Goal: Task Accomplishment & Management: Manage account settings

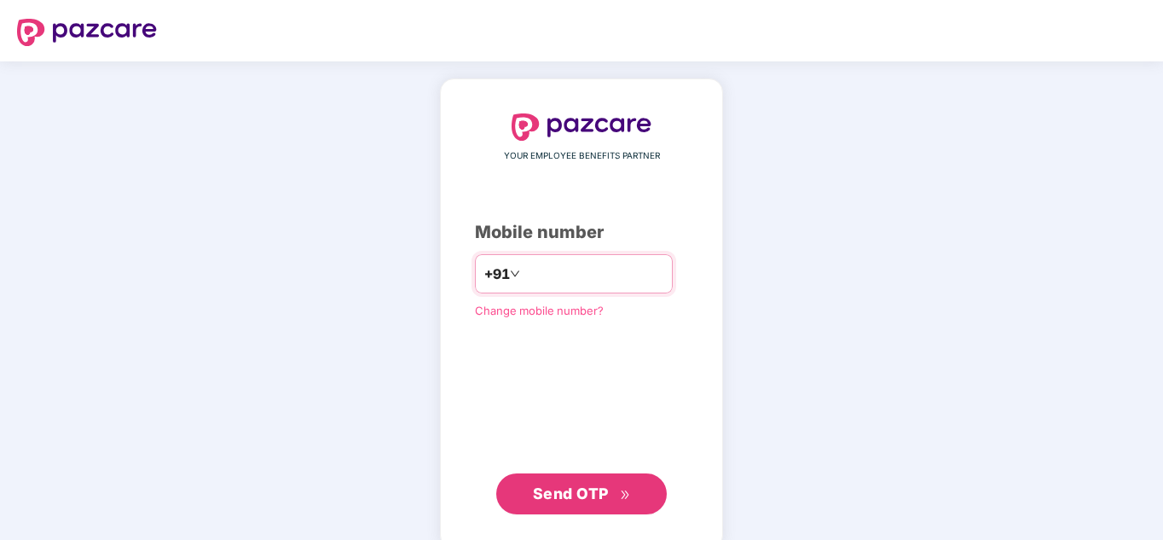
type input "*"
type input "**********"
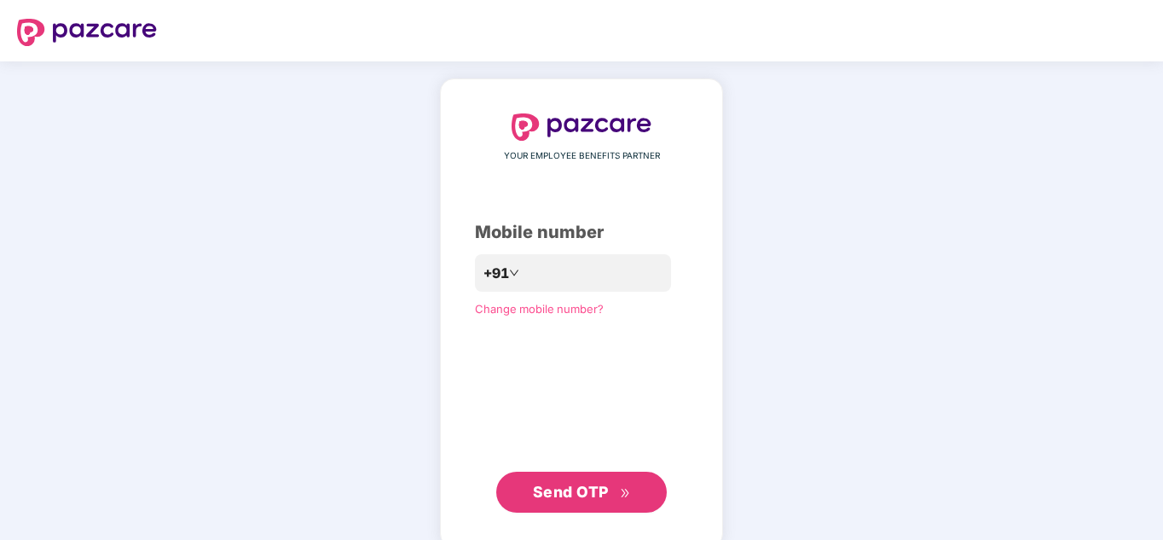
click at [559, 503] on span "Send OTP" at bounding box center [582, 492] width 98 height 24
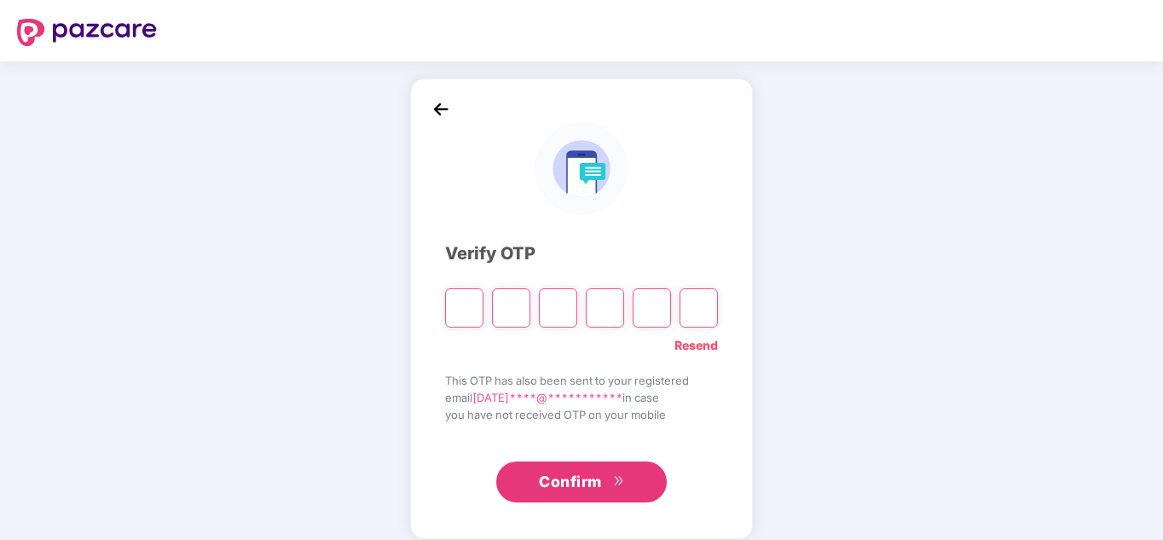
type input "*"
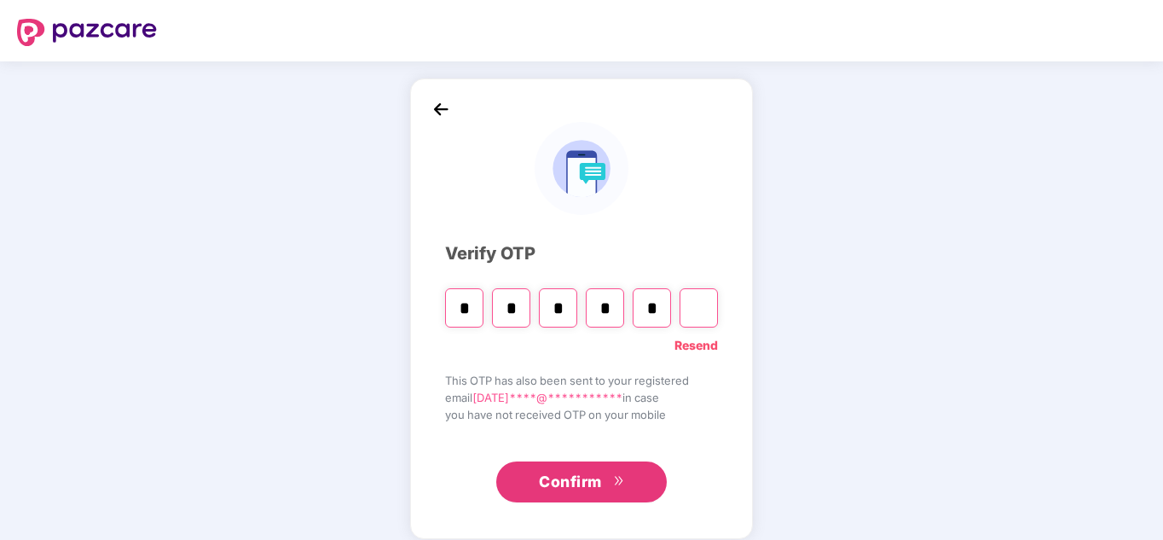
type input "*"
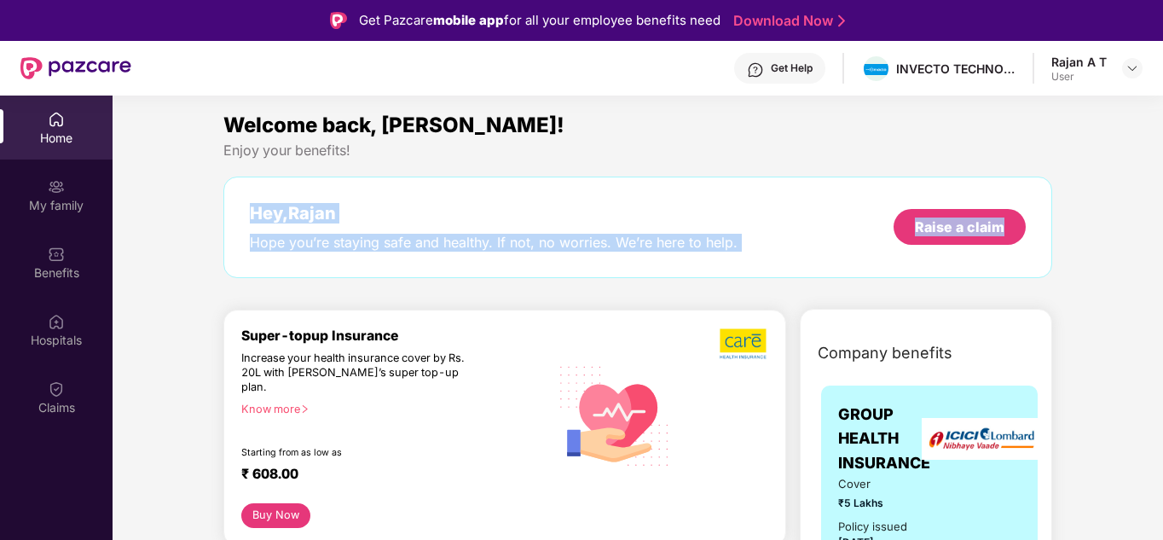
drag, startPoint x: 1149, startPoint y: 151, endPoint x: 1154, endPoint y: 205, distance: 53.9
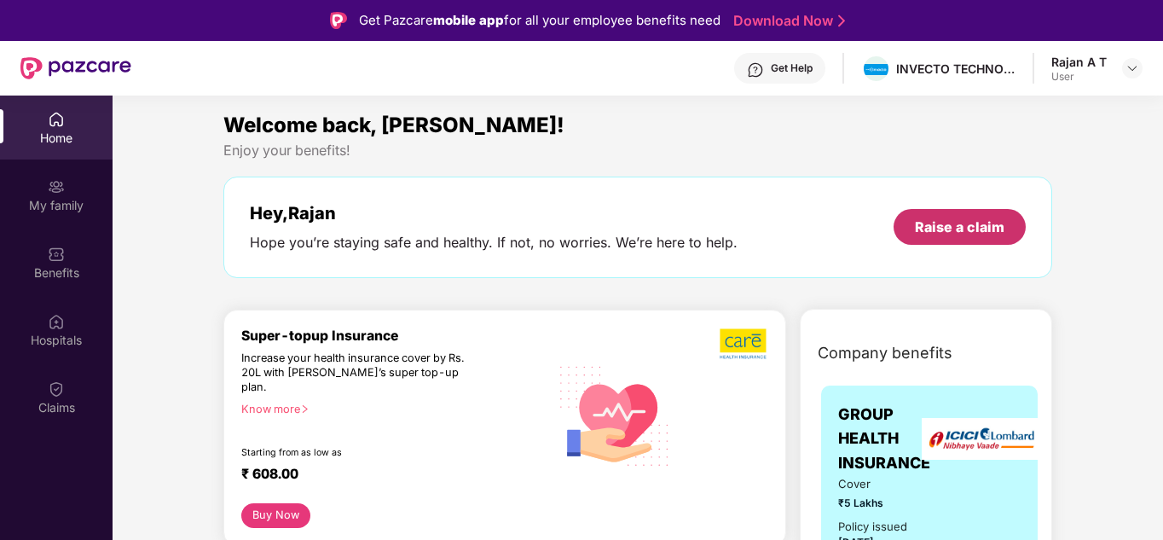
click at [974, 238] on div "Raise a claim" at bounding box center [959, 227] width 132 height 36
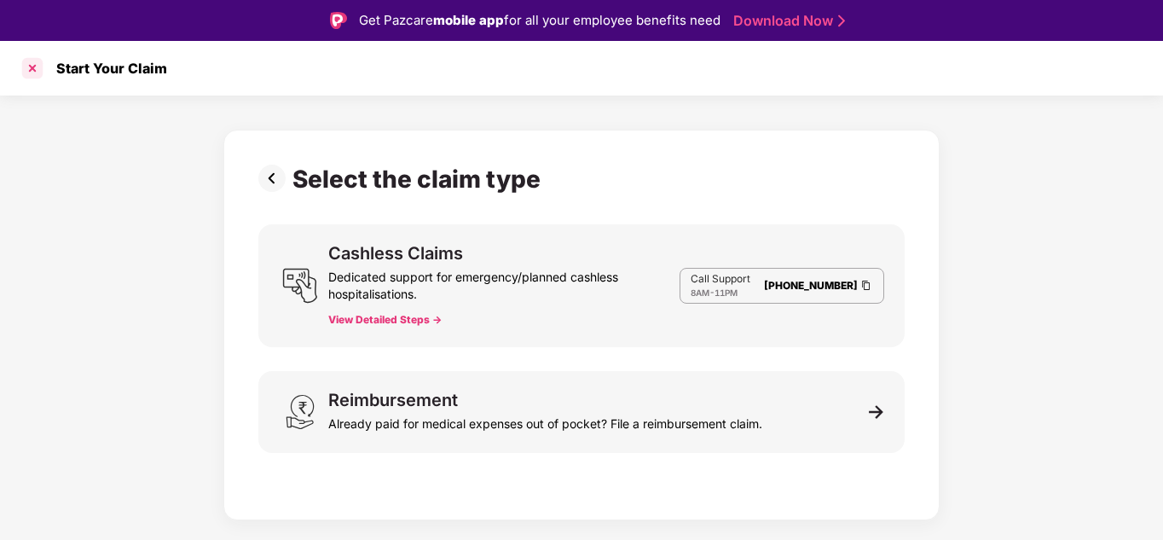
click at [29, 70] on div at bounding box center [32, 68] width 27 height 27
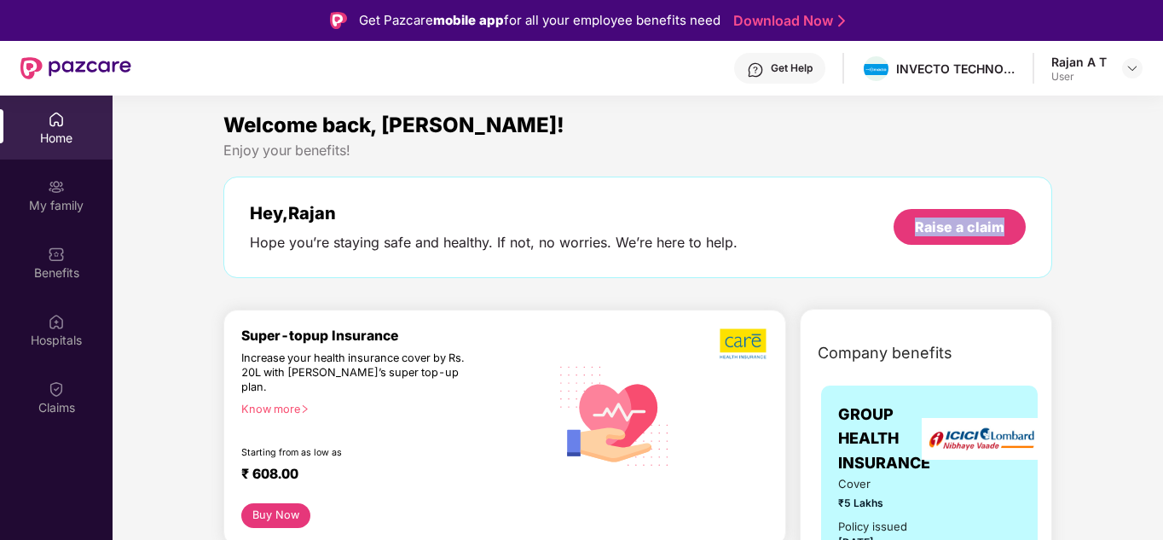
drag, startPoint x: 1094, startPoint y: 179, endPoint x: 828, endPoint y: 166, distance: 266.3
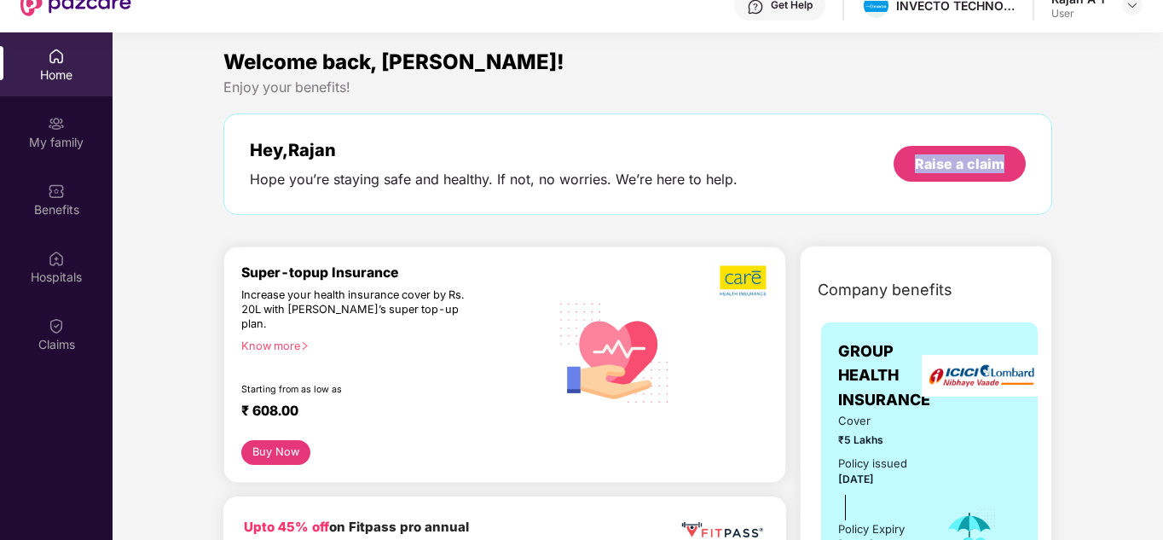
scroll to position [95, 0]
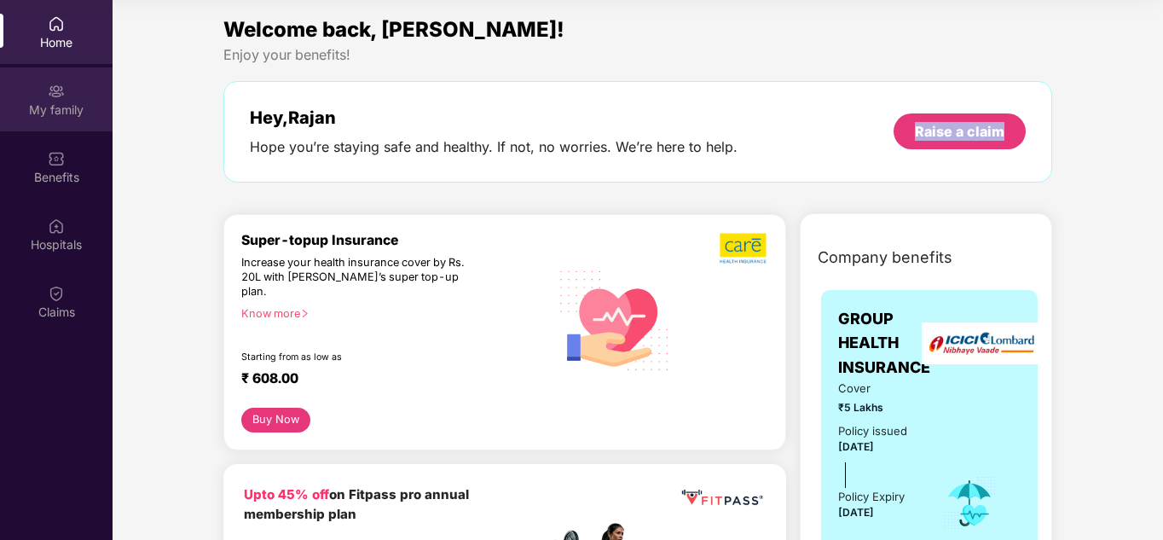
click at [61, 95] on img at bounding box center [56, 91] width 17 height 17
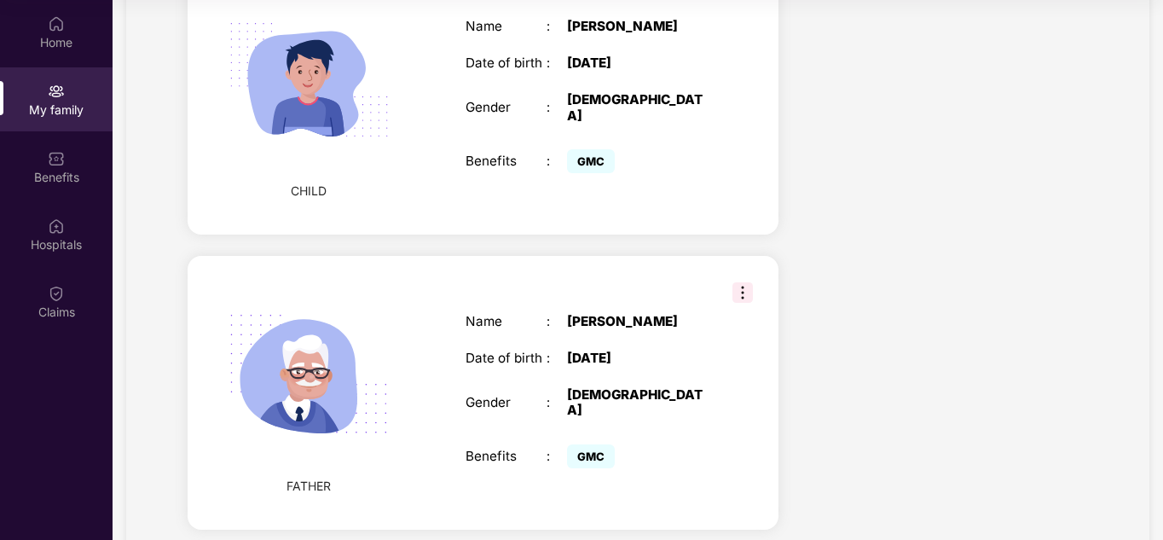
scroll to position [1029, 0]
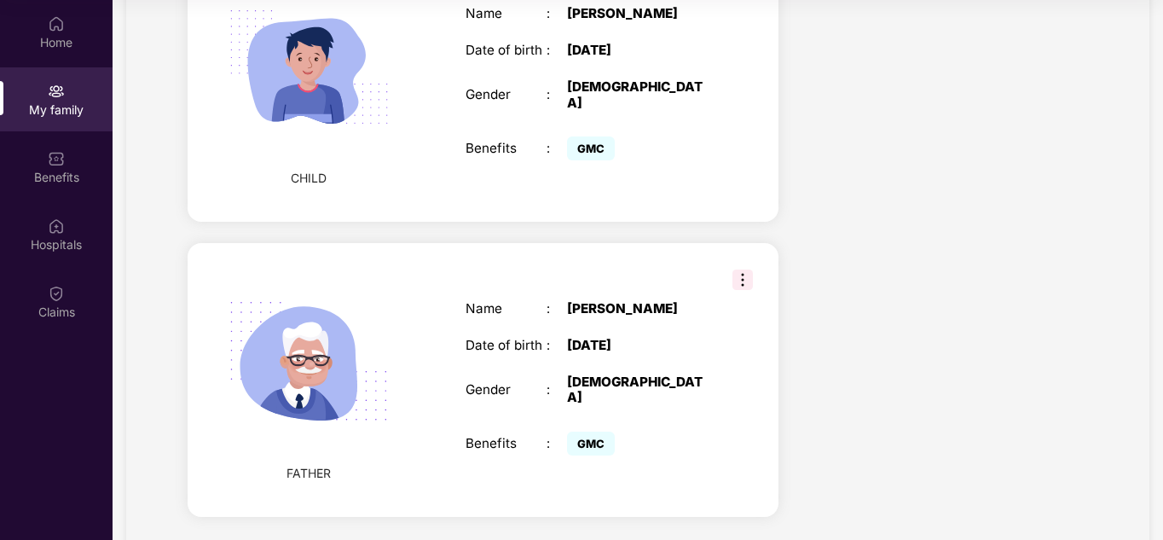
click at [742, 269] on img at bounding box center [742, 279] width 20 height 20
click at [768, 260] on span "Remove" at bounding box center [782, 263] width 45 height 19
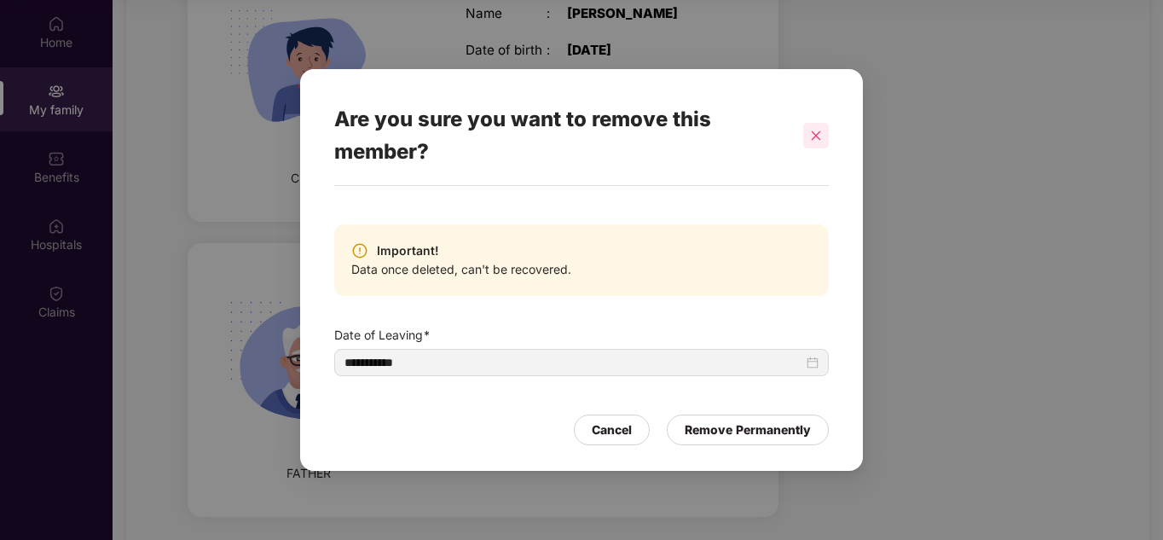
click at [815, 131] on icon "close" at bounding box center [816, 136] width 12 height 12
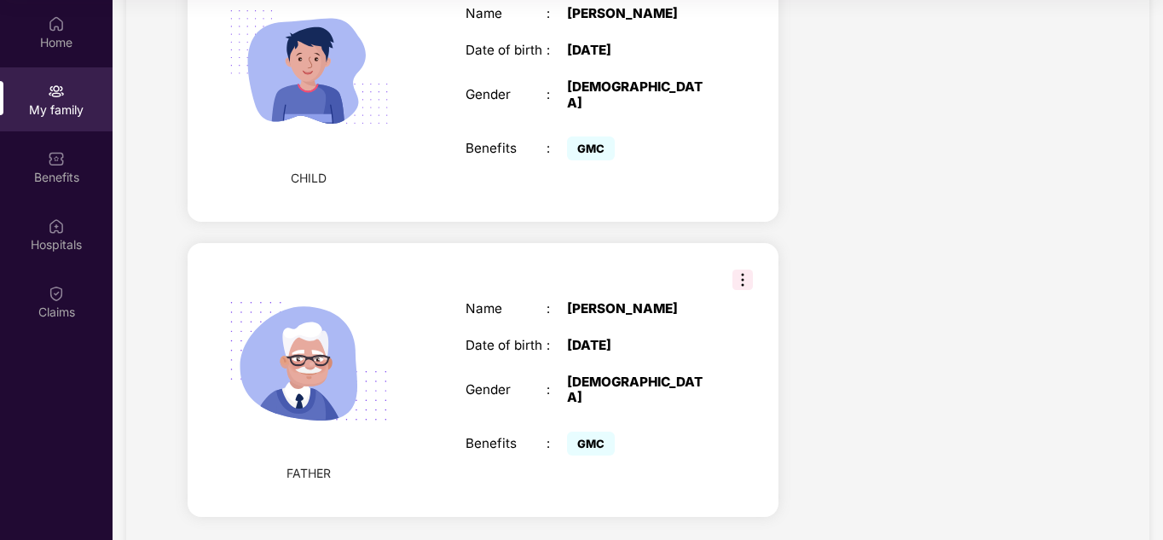
click at [739, 269] on img at bounding box center [742, 279] width 20 height 20
click at [778, 263] on span "Remove" at bounding box center [782, 263] width 45 height 19
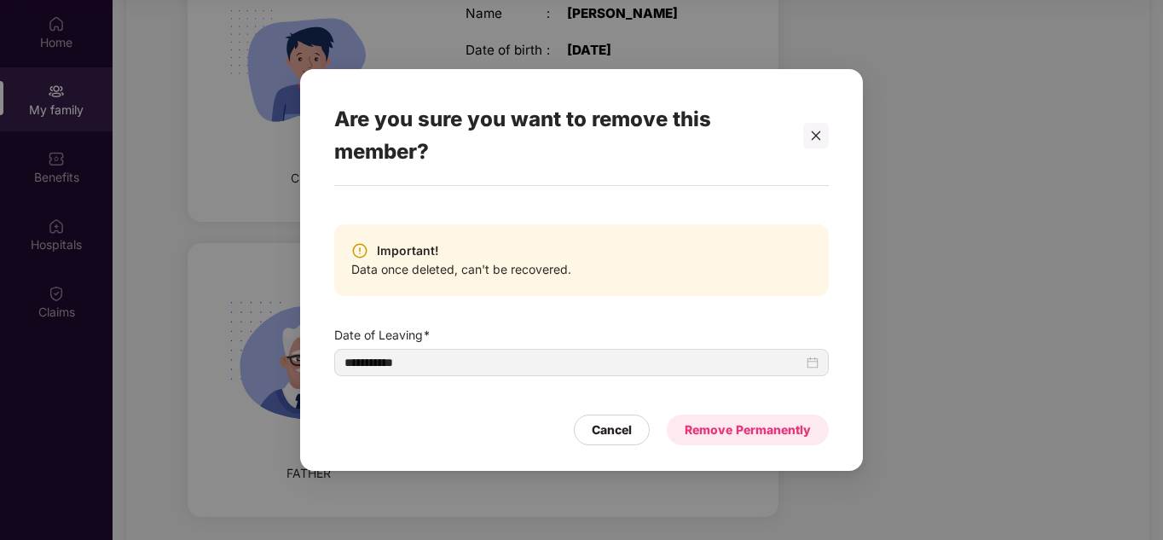
click at [742, 434] on div "Remove Permanently" at bounding box center [747, 429] width 126 height 19
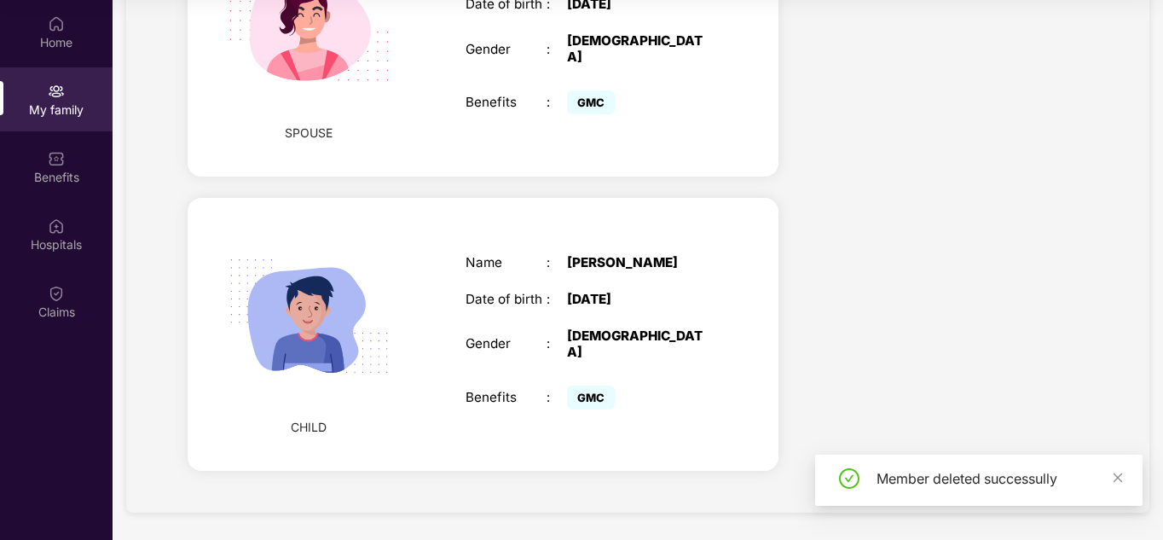
scroll to position [734, 0]
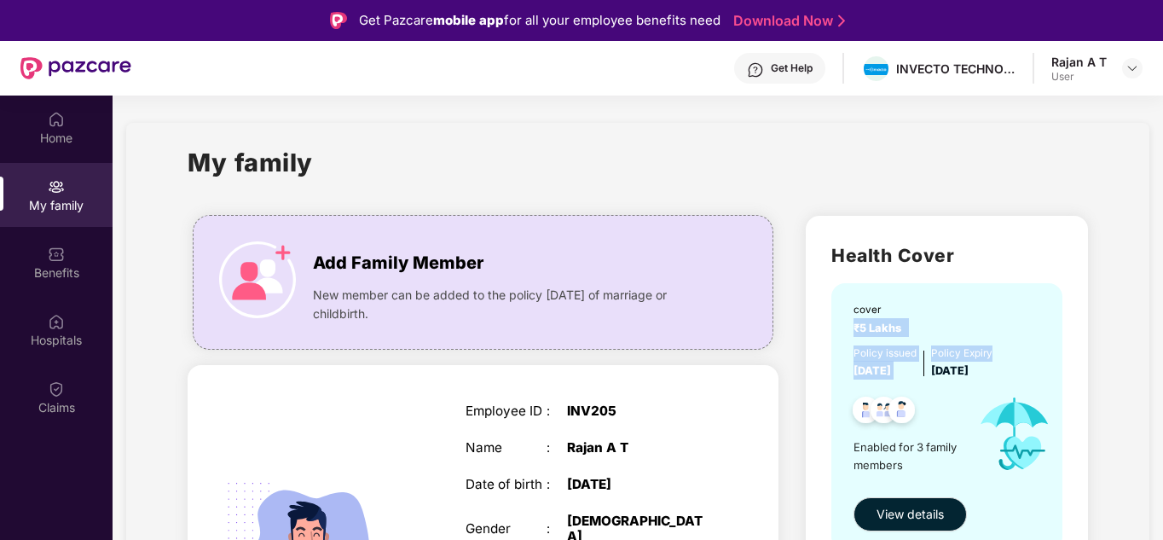
drag, startPoint x: 1155, startPoint y: 287, endPoint x: 1159, endPoint y: 340, distance: 53.0
click at [974, 173] on div "My family" at bounding box center [638, 172] width 900 height 59
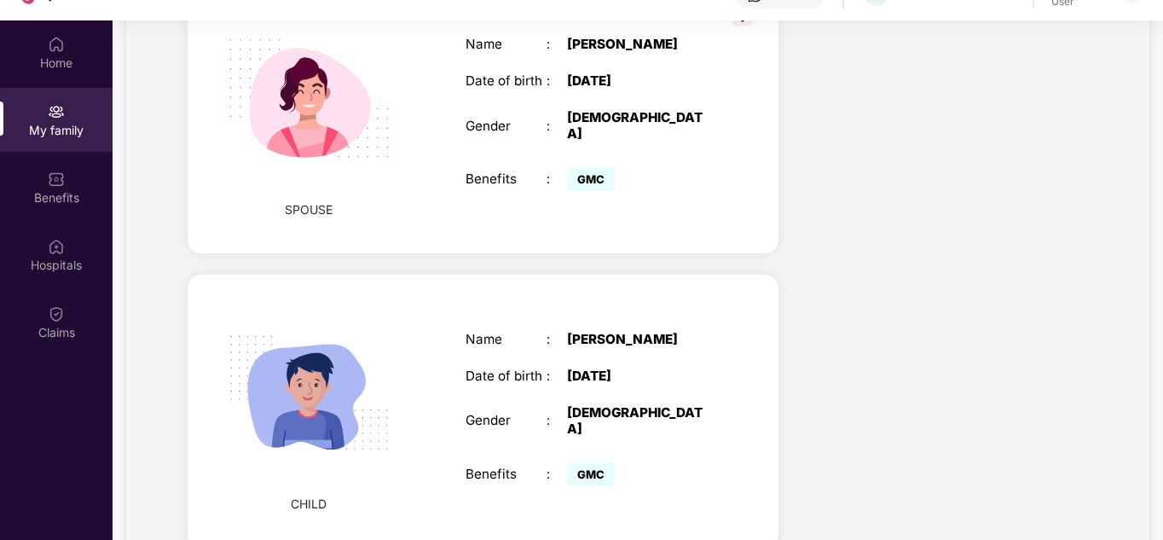
scroll to position [734, 0]
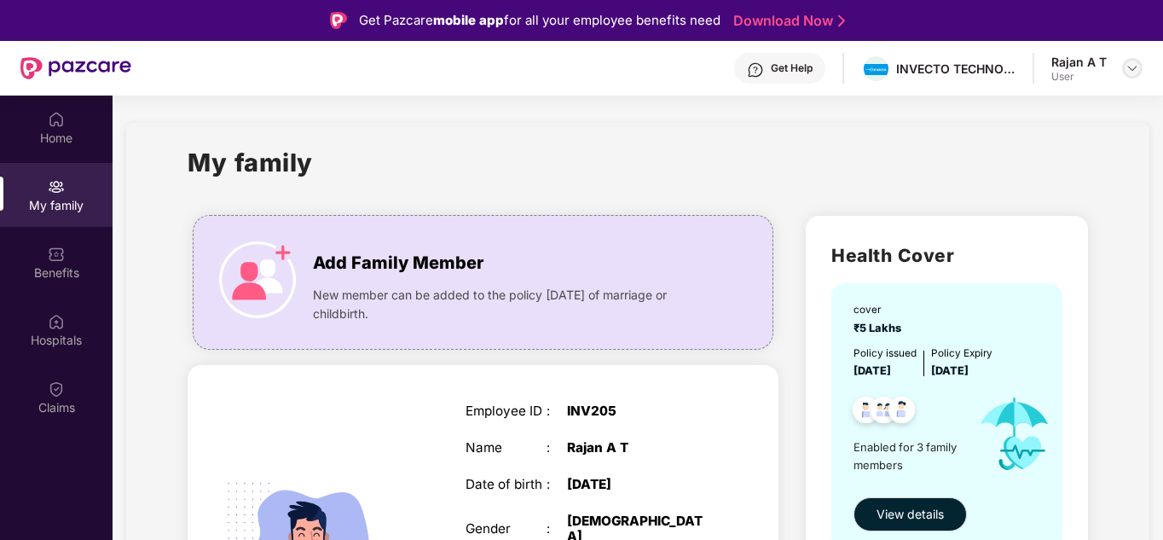
click at [1129, 69] on img at bounding box center [1132, 68] width 14 height 14
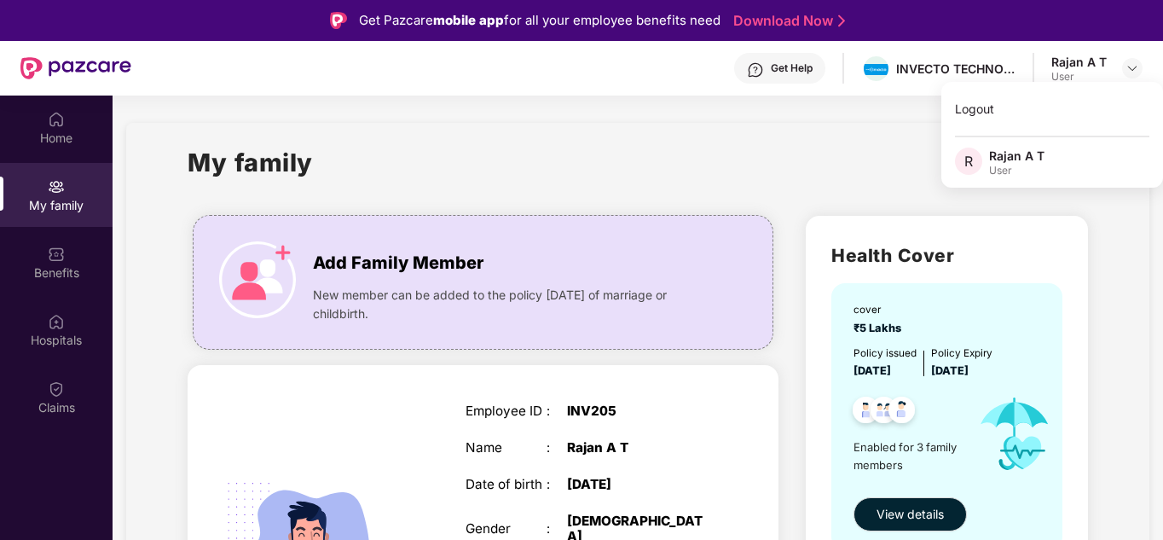
click at [791, 182] on div "My family" at bounding box center [638, 172] width 900 height 59
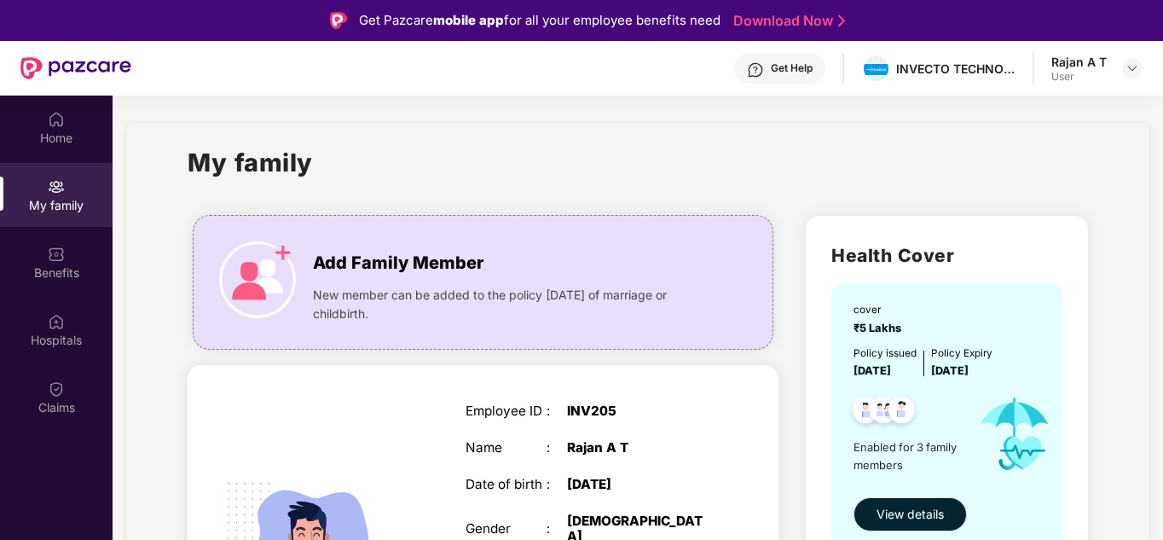
click at [1131, 67] on img at bounding box center [1132, 68] width 14 height 14
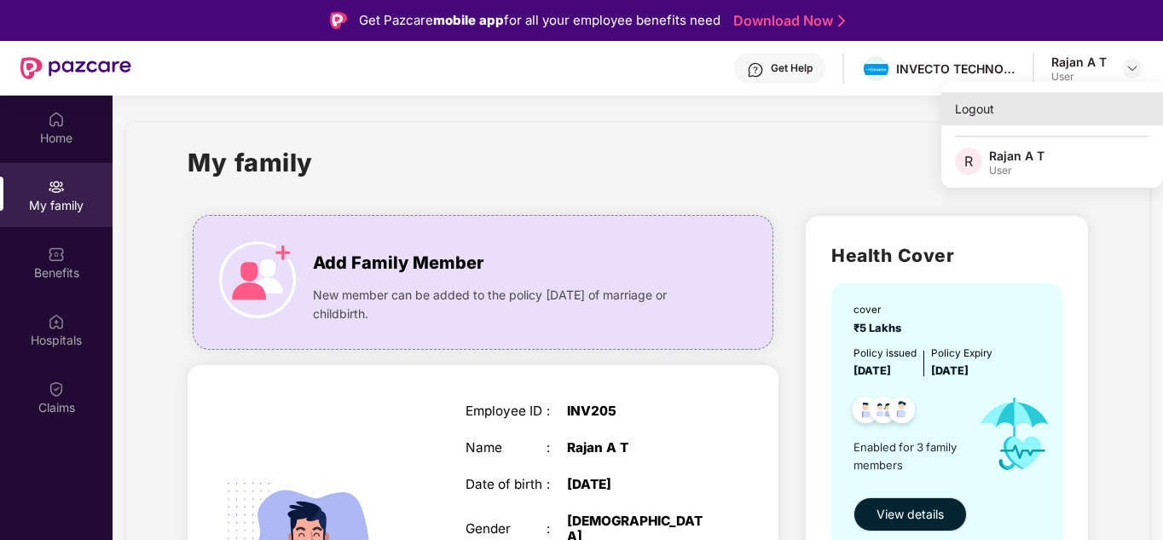
click at [996, 113] on div "Logout" at bounding box center [1052, 108] width 222 height 33
